Goal: Information Seeking & Learning: Check status

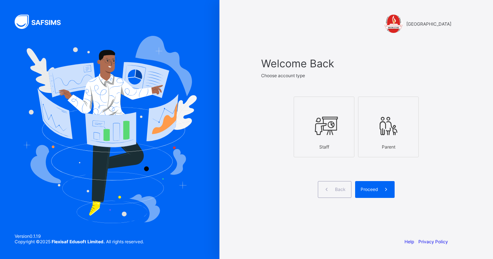
click at [337, 117] on icon at bounding box center [324, 126] width 26 height 22
click at [372, 190] on span "Proceed" at bounding box center [368, 188] width 17 height 5
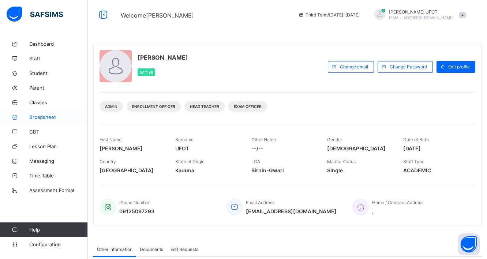
click at [53, 113] on link "Broadsheet" at bounding box center [44, 117] width 88 height 15
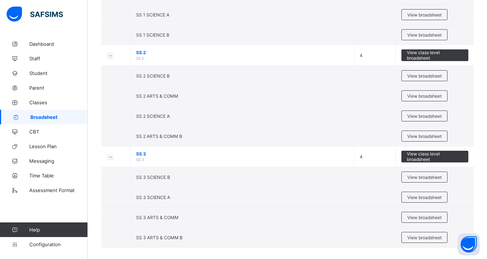
scroll to position [1042, 0]
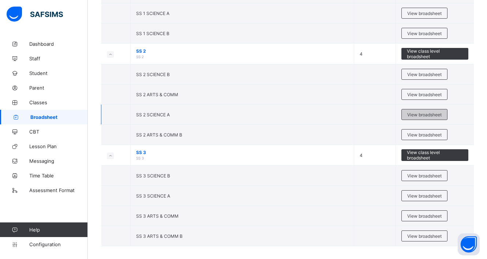
click at [440, 112] on span "View broadsheet" at bounding box center [424, 114] width 34 height 5
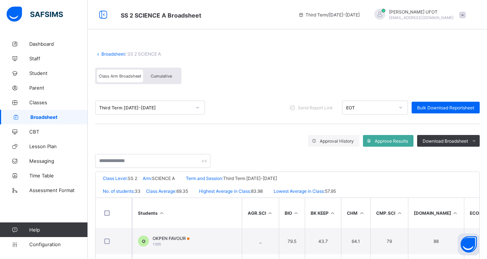
click at [161, 76] on span "Cumulative" at bounding box center [161, 75] width 21 height 5
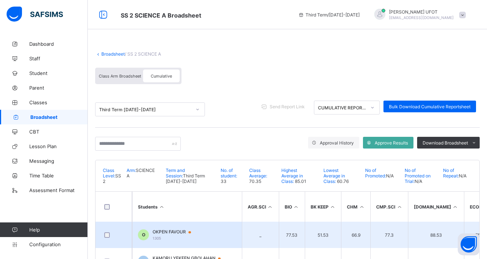
click at [171, 230] on span "OKPEN FAVOUR" at bounding box center [174, 232] width 45 height 6
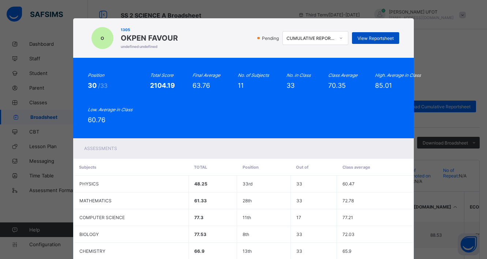
click at [375, 38] on span "View Reportsheet" at bounding box center [375, 37] width 36 height 5
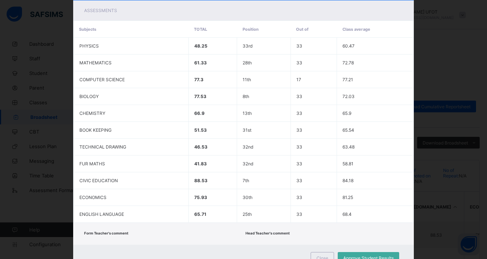
scroll to position [168, 0]
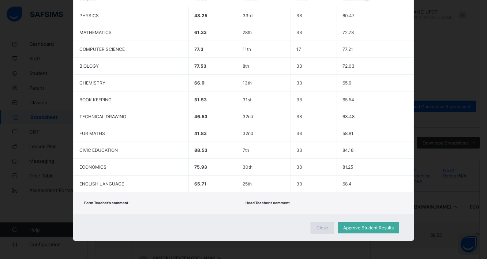
click at [322, 227] on span "Close" at bounding box center [322, 227] width 12 height 5
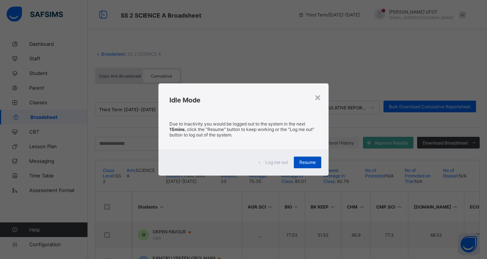
click at [313, 166] on div "Resume" at bounding box center [307, 162] width 27 height 12
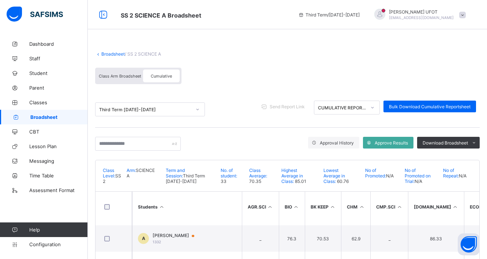
scroll to position [256, 0]
click at [32, 247] on link "Configuration" at bounding box center [43, 244] width 87 height 15
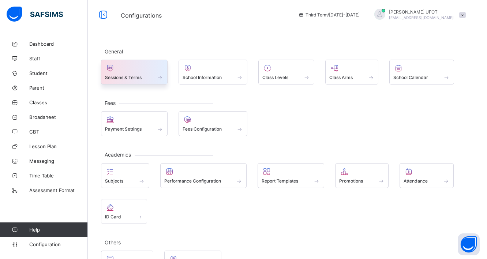
click at [130, 73] on span at bounding box center [134, 73] width 58 height 2
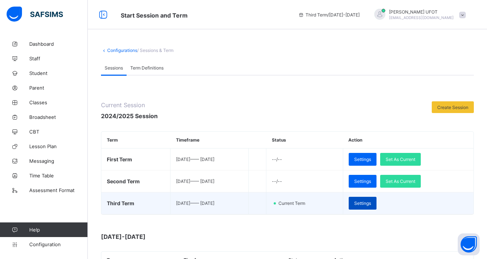
click at [371, 201] on span "Settings" at bounding box center [362, 202] width 17 height 5
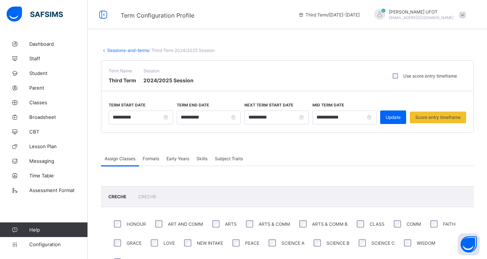
click at [117, 51] on link "Sessions-and-terms" at bounding box center [128, 50] width 42 height 5
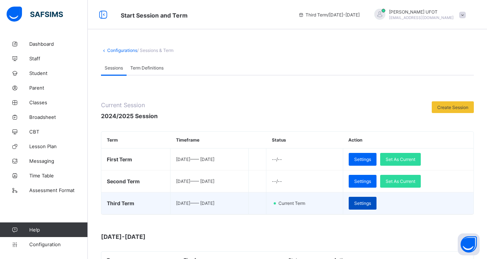
click at [376, 207] on div "Settings" at bounding box center [362, 203] width 28 height 13
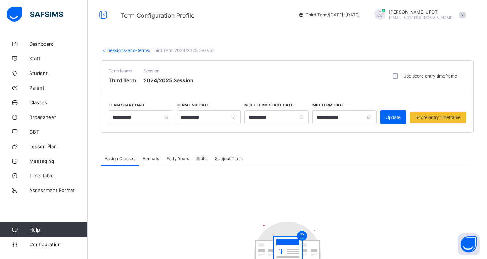
click at [150, 160] on span "Formats" at bounding box center [151, 158] width 16 height 5
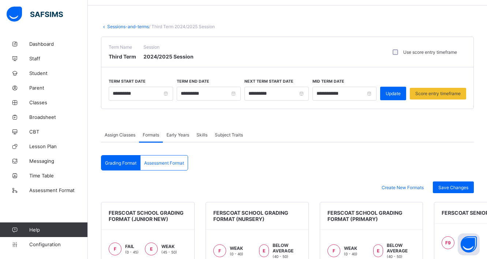
scroll to position [37, 0]
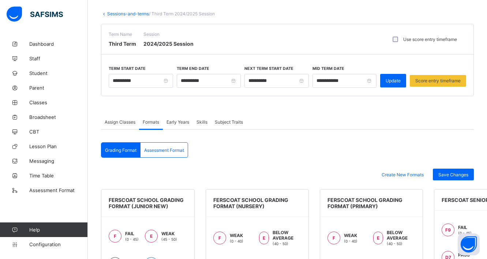
click at [227, 122] on span "Subject Traits" at bounding box center [229, 121] width 28 height 5
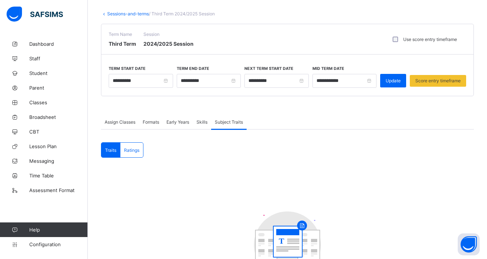
click at [203, 124] on span "Skills" at bounding box center [201, 121] width 11 height 5
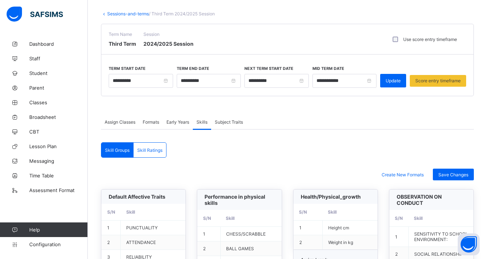
click at [171, 125] on div "Early Years" at bounding box center [178, 121] width 30 height 15
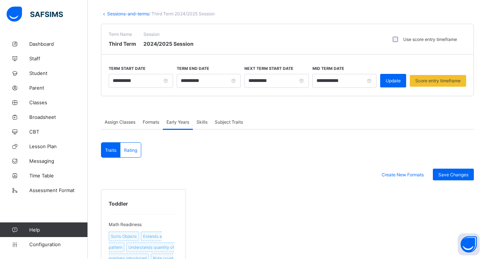
click at [149, 128] on div "Formats" at bounding box center [151, 121] width 24 height 15
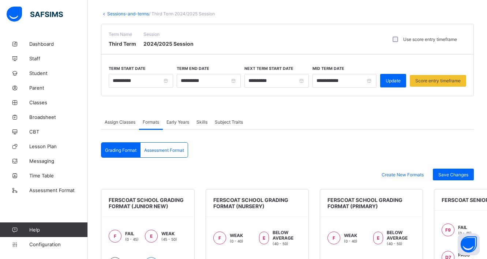
click at [125, 126] on div "Assign Classes" at bounding box center [120, 121] width 38 height 15
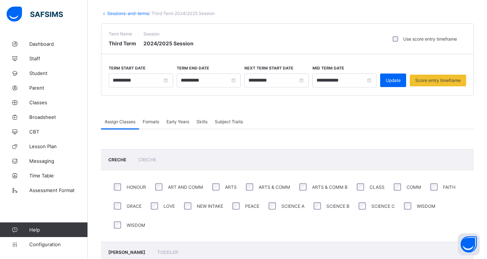
scroll to position [0, 0]
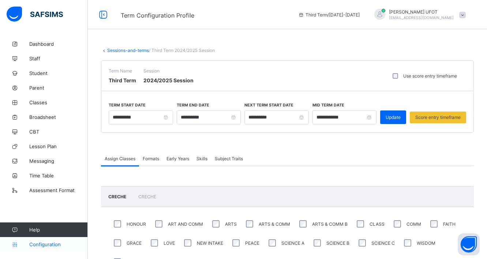
click at [55, 243] on span "Configuration" at bounding box center [58, 244] width 58 height 6
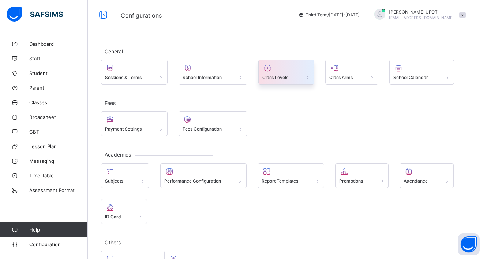
click at [283, 72] on div at bounding box center [286, 68] width 48 height 9
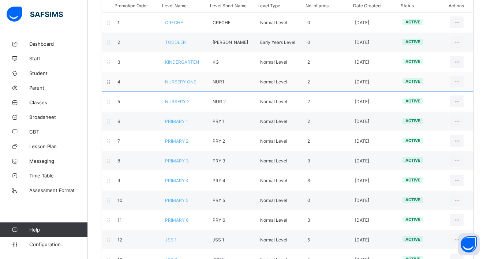
scroll to position [212, 0]
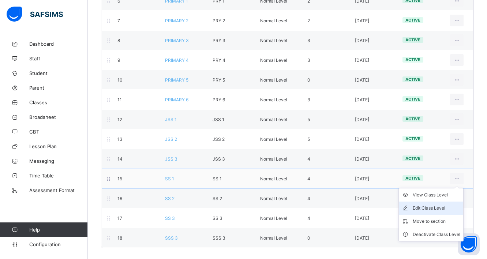
click at [427, 209] on div "Edit Class Level" at bounding box center [436, 207] width 48 height 7
type input "****"
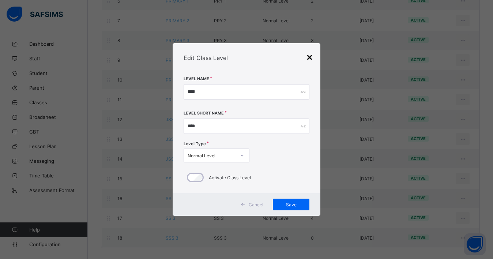
click at [306, 55] on div "×" at bounding box center [309, 56] width 7 height 12
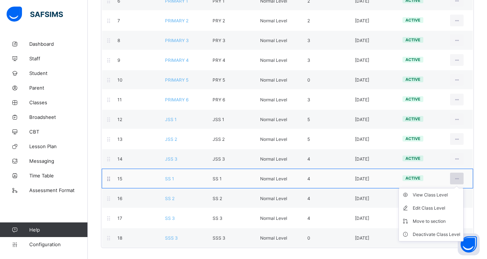
click at [463, 182] on div at bounding box center [457, 179] width 14 height 12
click at [434, 204] on li "Edit Class Level" at bounding box center [430, 207] width 64 height 13
type input "****"
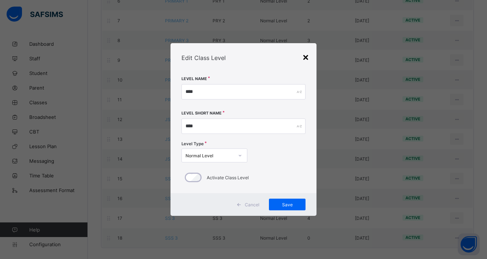
click at [307, 56] on div "×" at bounding box center [305, 56] width 7 height 12
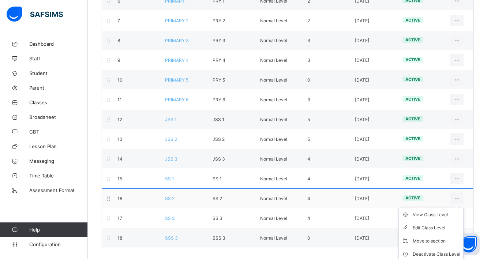
click at [462, 208] on ul "View Class Level Edit Class Level Move to section Deactivate Class Level" at bounding box center [430, 234] width 65 height 53
click at [433, 216] on div "View Class Level" at bounding box center [436, 214] width 48 height 7
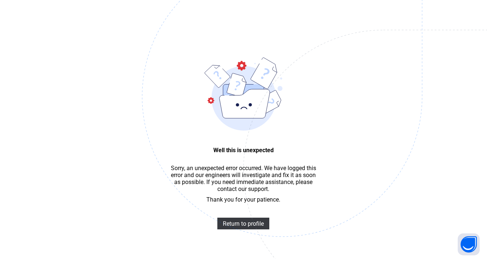
scroll to position [22, 0]
click at [239, 227] on span "Return to profile" at bounding box center [243, 223] width 41 height 7
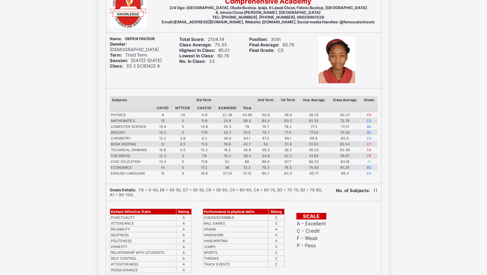
scroll to position [73, 0]
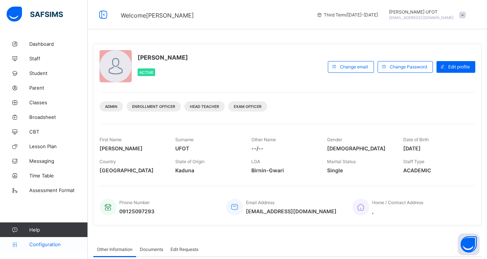
click at [61, 242] on span "Configuration" at bounding box center [58, 244] width 58 height 6
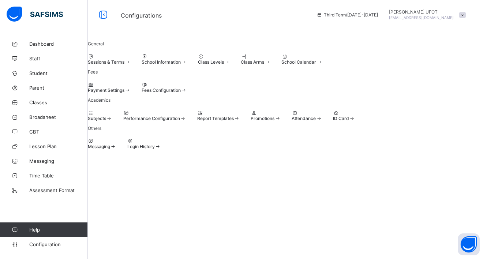
click at [224, 65] on span "Class Levels" at bounding box center [211, 61] width 26 height 5
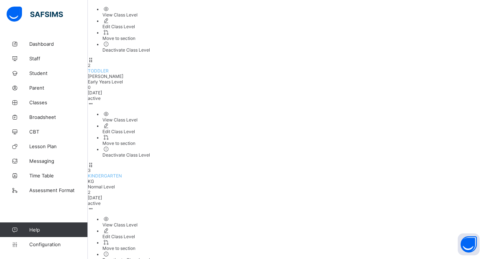
scroll to position [212, 0]
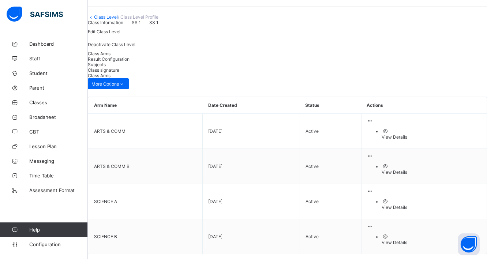
scroll to position [45, 0]
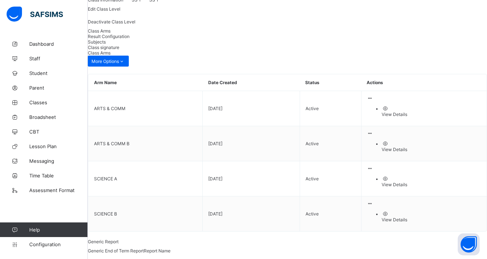
click at [129, 39] on span "Result Configuration" at bounding box center [109, 36] width 42 height 5
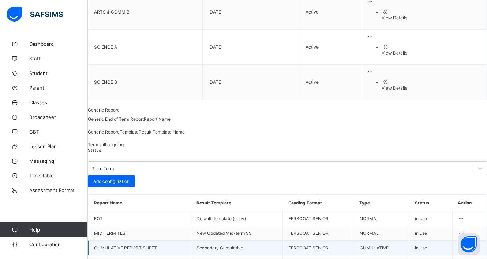
scroll to position [147, 0]
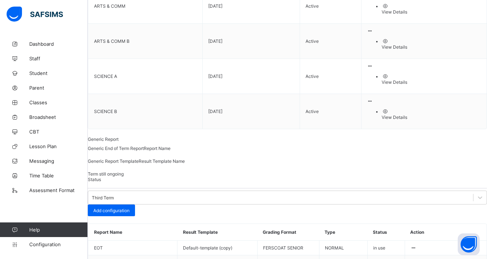
type input "**********"
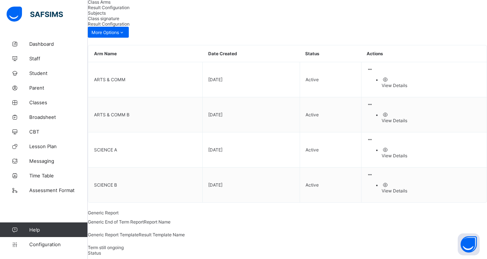
scroll to position [0, 0]
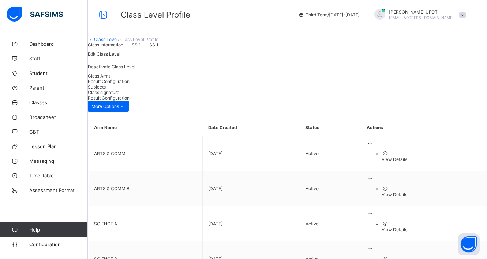
click at [115, 42] on link "Class Level" at bounding box center [106, 39] width 24 height 5
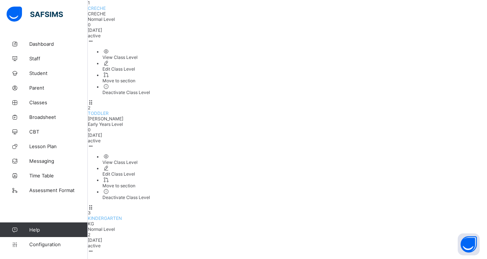
scroll to position [212, 0]
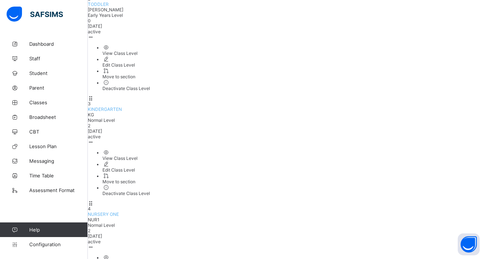
type input "****"
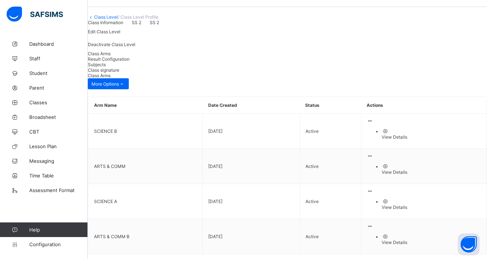
scroll to position [45, 0]
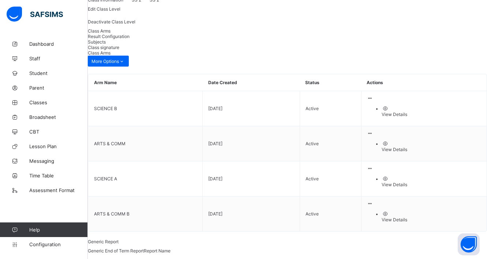
click at [129, 39] on span "Result Configuration" at bounding box center [109, 36] width 42 height 5
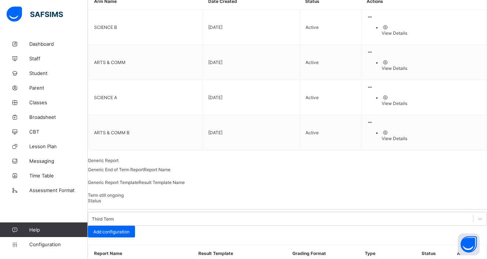
scroll to position [126, 0]
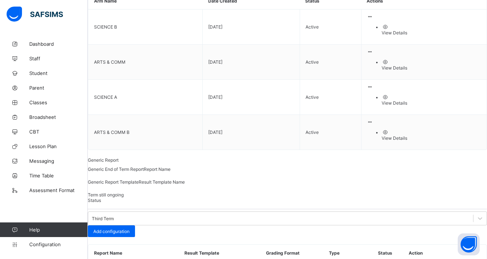
type input "**********"
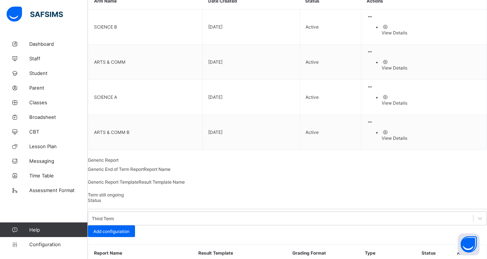
drag, startPoint x: 252, startPoint y: 206, endPoint x: 404, endPoint y: 217, distance: 152.5
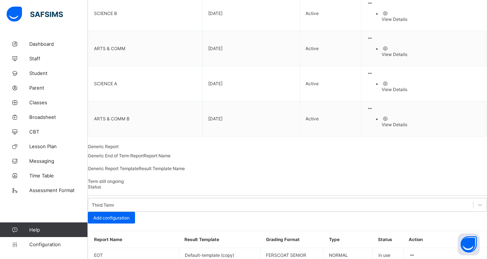
scroll to position [147, 0]
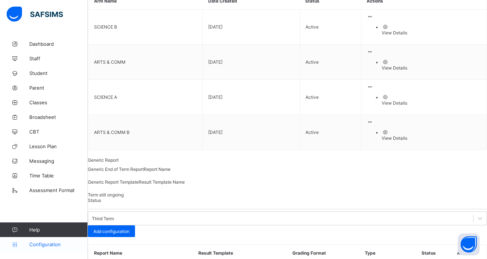
click at [47, 241] on link "Configuration" at bounding box center [43, 244] width 87 height 15
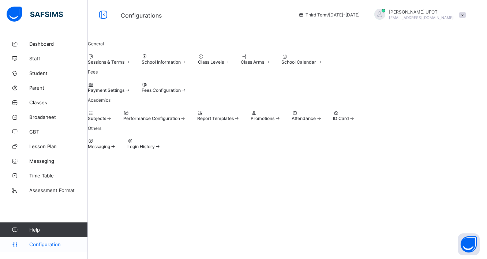
scroll to position [27, 0]
click at [234, 121] on span "Report Templates" at bounding box center [215, 118] width 37 height 5
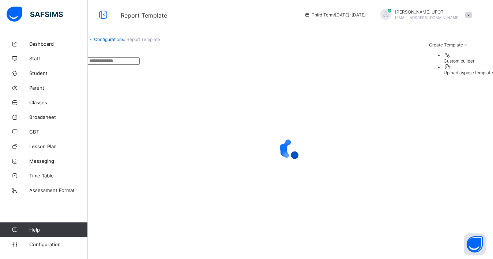
click at [135, 65] on input "text" at bounding box center [114, 60] width 52 height 7
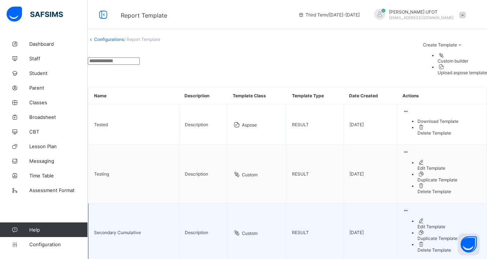
click at [409, 208] on icon at bounding box center [405, 210] width 6 height 5
click at [432, 224] on div "Edit Template" at bounding box center [449, 226] width 64 height 5
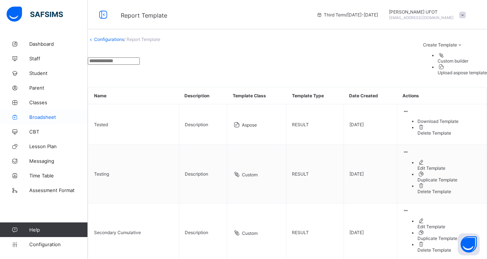
click at [45, 115] on span "Broadsheet" at bounding box center [58, 117] width 58 height 6
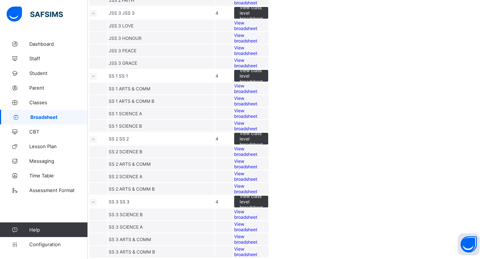
scroll to position [1042, 0]
click at [257, 146] on span "View broadsheet" at bounding box center [245, 151] width 23 height 11
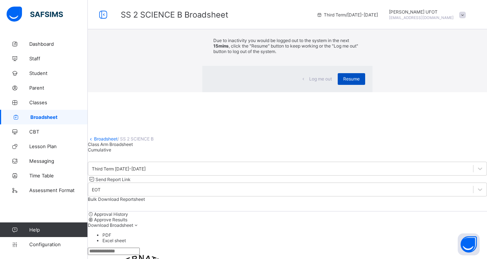
click at [343, 82] on span "Resume" at bounding box center [351, 78] width 16 height 5
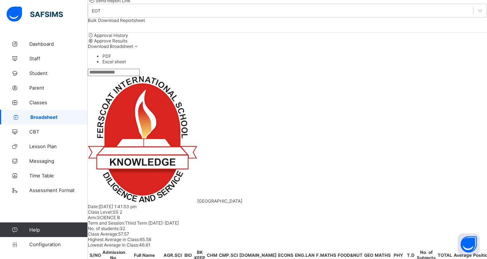
scroll to position [110, 0]
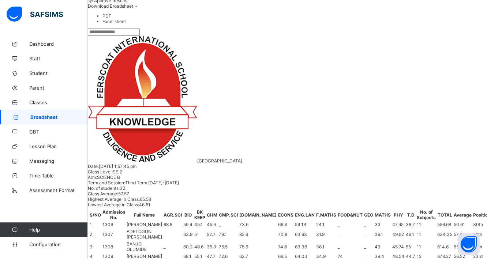
scroll to position [136, 0]
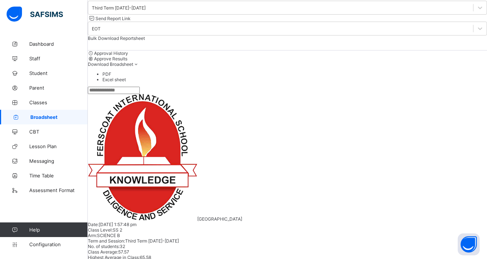
scroll to position [0, 0]
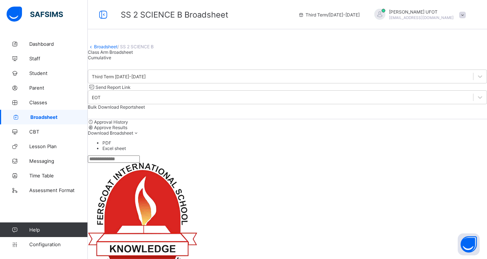
click at [111, 60] on span "Cumulative" at bounding box center [99, 57] width 23 height 5
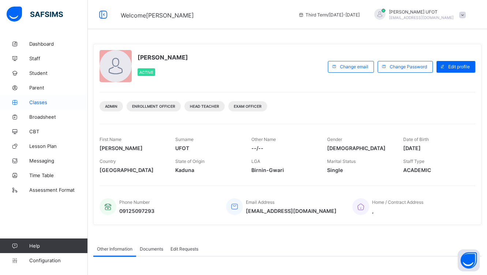
drag, startPoint x: 74, startPoint y: 116, endPoint x: 73, endPoint y: 104, distance: 11.4
click at [74, 116] on span "Broadsheet" at bounding box center [58, 117] width 58 height 6
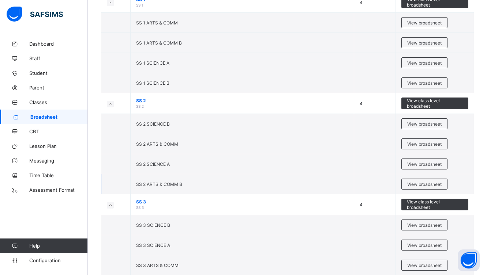
scroll to position [1025, 0]
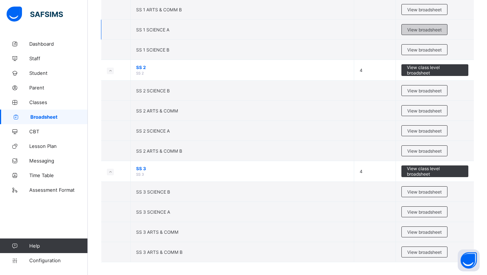
click at [441, 27] on span "View broadsheet" at bounding box center [424, 29] width 34 height 5
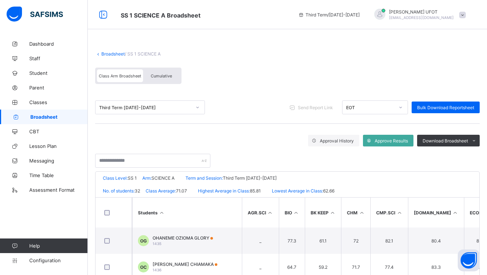
click at [164, 69] on div "Cumulative" at bounding box center [161, 75] width 37 height 13
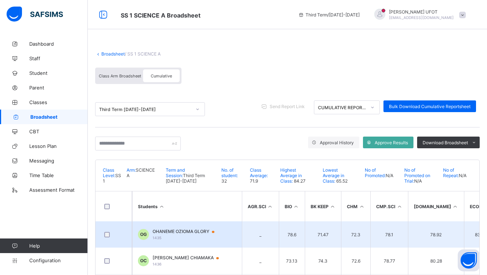
click at [171, 234] on span "OHANEME OZIOMA GLORY" at bounding box center [186, 232] width 69 height 6
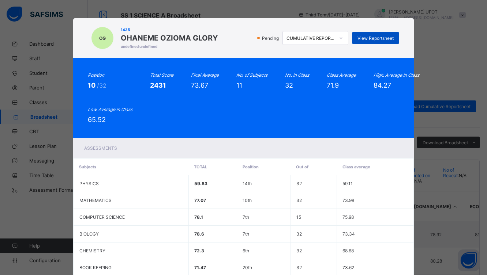
click at [374, 41] on span "View Reportsheet" at bounding box center [375, 37] width 36 height 5
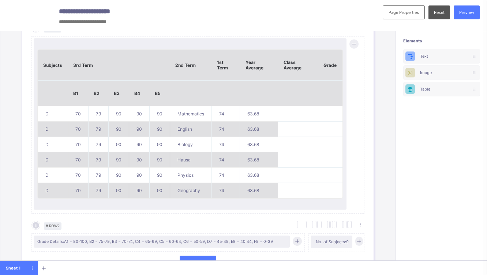
scroll to position [305, 0]
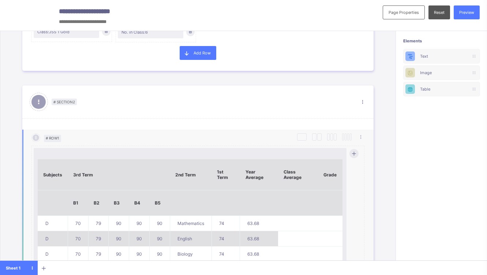
click at [77, 205] on p "B1" at bounding box center [78, 202] width 10 height 5
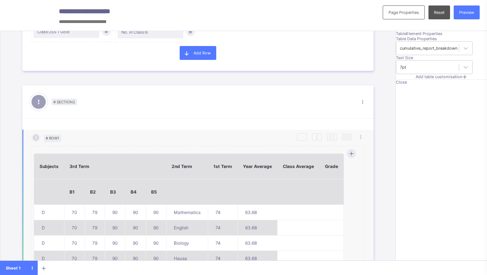
click at [75, 195] on p "B1" at bounding box center [74, 191] width 10 height 5
click at [77, 205] on th "B1" at bounding box center [74, 192] width 20 height 26
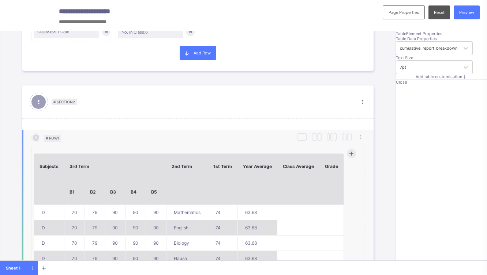
drag, startPoint x: 77, startPoint y: 208, endPoint x: 109, endPoint y: 208, distance: 32.2
click at [77, 205] on th "B1" at bounding box center [74, 192] width 20 height 26
click at [110, 205] on th "B3" at bounding box center [115, 192] width 20 height 26
drag, startPoint x: 110, startPoint y: 208, endPoint x: 121, endPoint y: 206, distance: 11.2
click at [111, 205] on th "B3" at bounding box center [115, 192] width 20 height 26
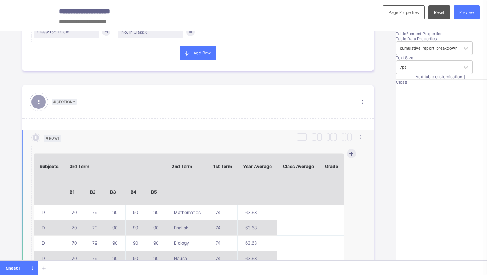
click at [121, 205] on th "B3" at bounding box center [115, 192] width 20 height 26
